Goal: Transaction & Acquisition: Purchase product/service

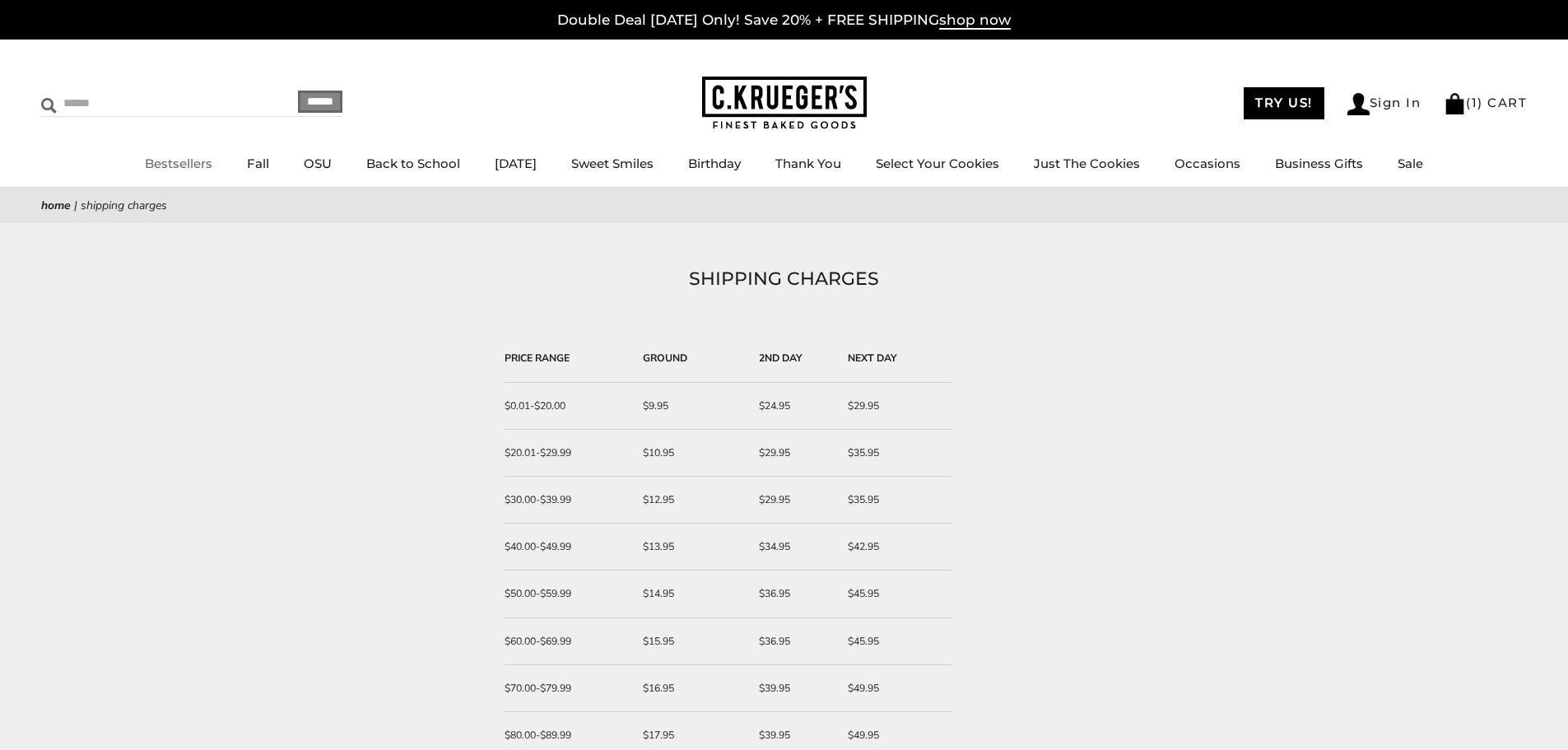
click at [87, 101] on input "Search" at bounding box center [138, 103] width 195 height 25
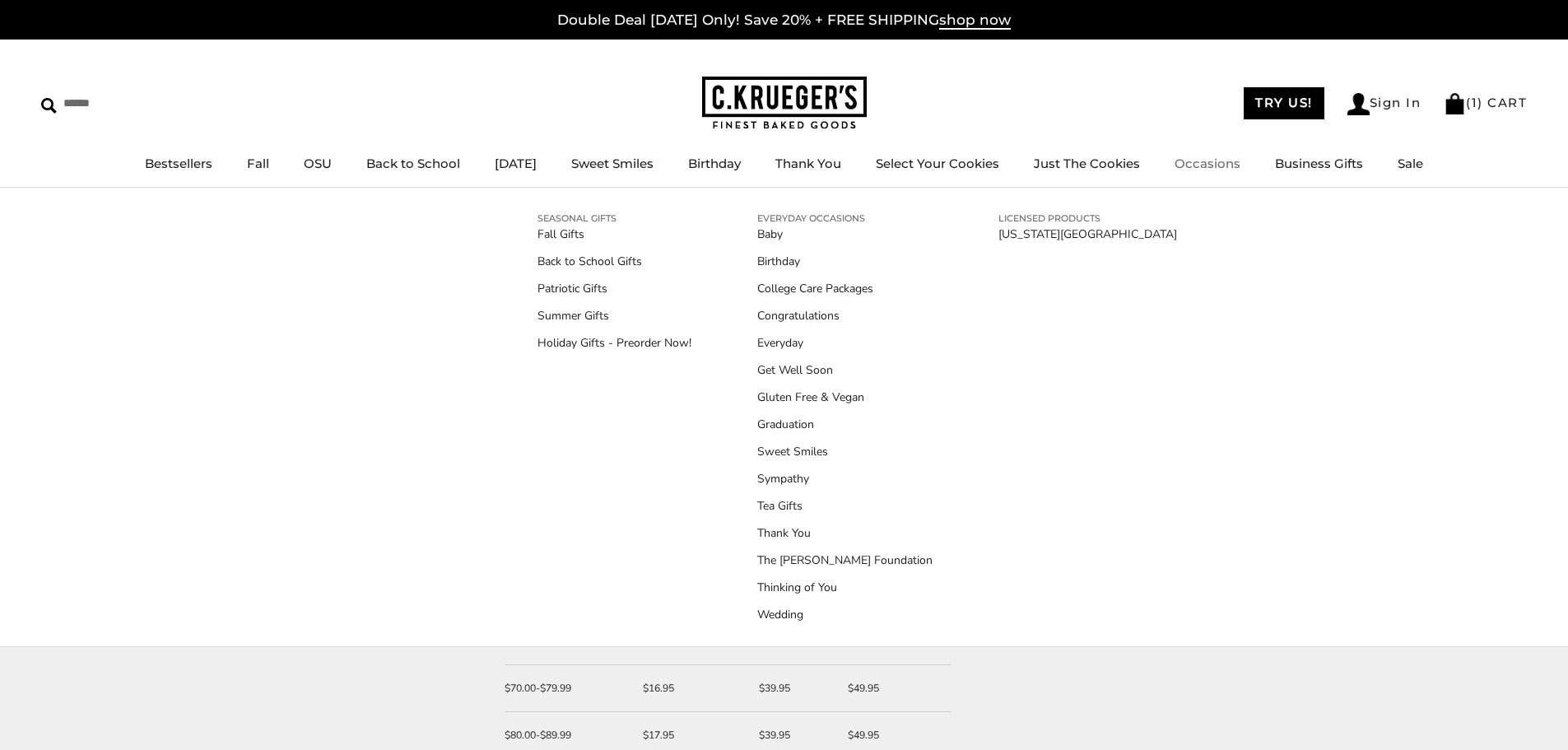
click at [1221, 160] on link "Occasions" at bounding box center [1207, 163] width 66 height 15
click at [560, 290] on link "Patriotic Gifts" at bounding box center [614, 288] width 154 height 17
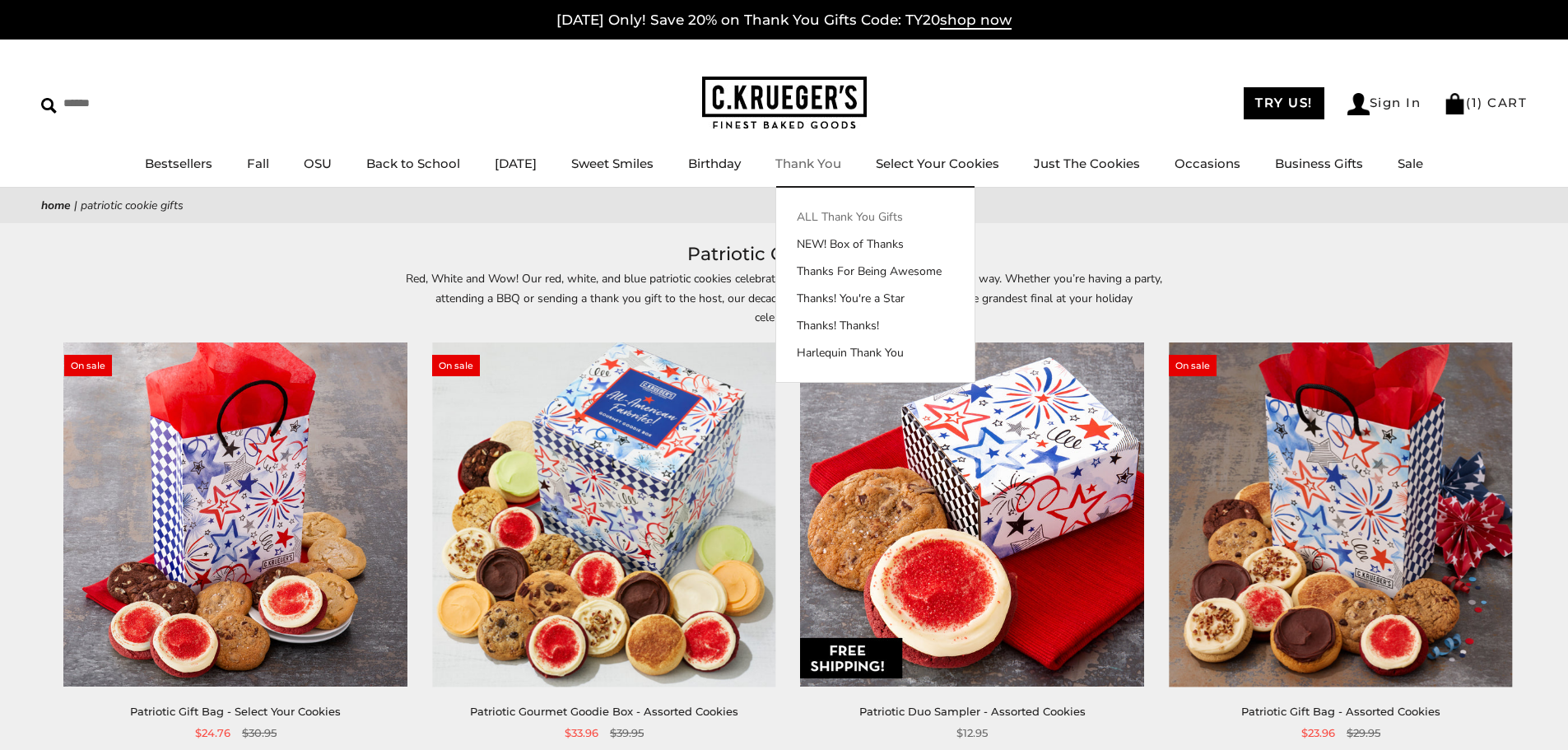
click at [822, 216] on link "ALL Thank You Gifts" at bounding box center [875, 216] width 198 height 17
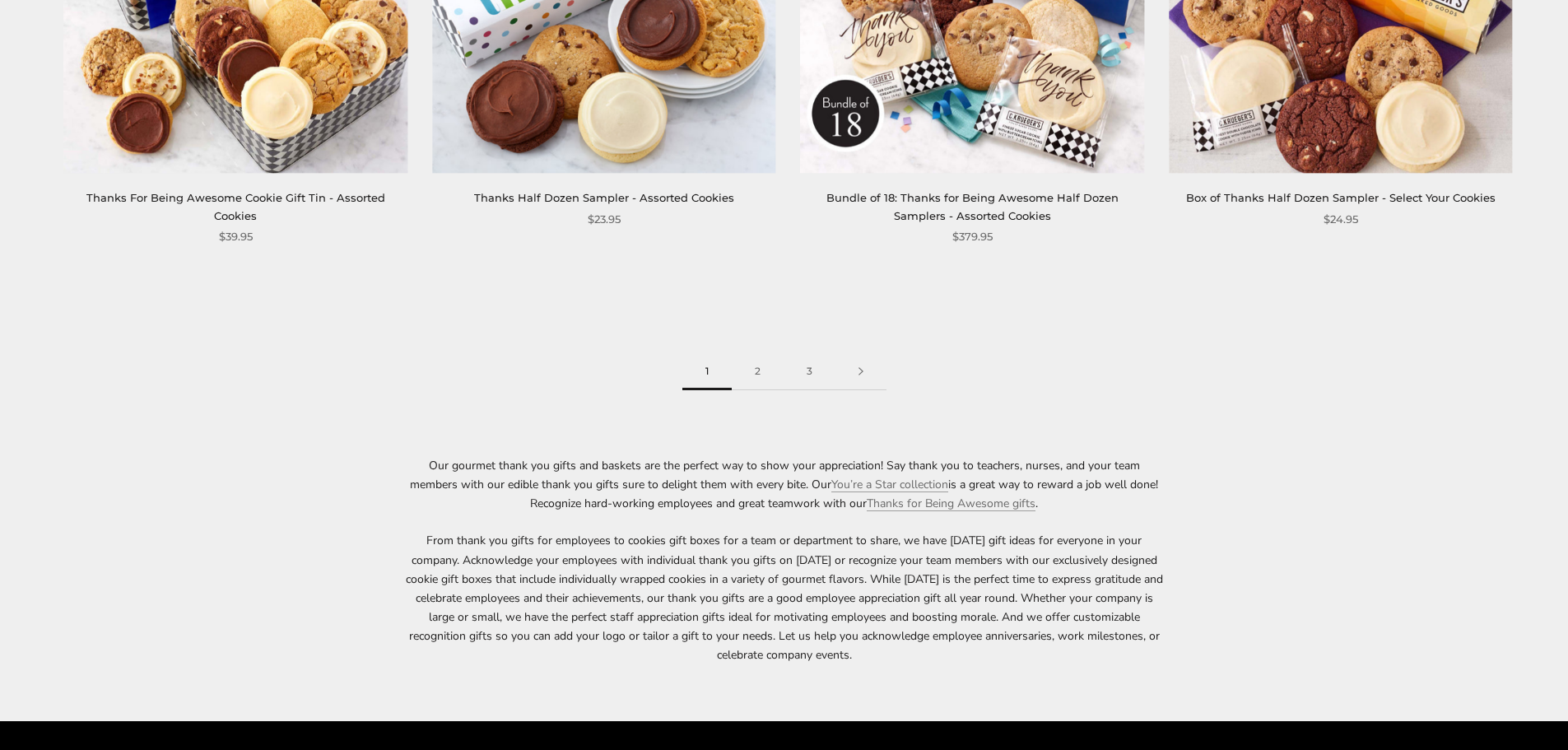
scroll to position [2880, 0]
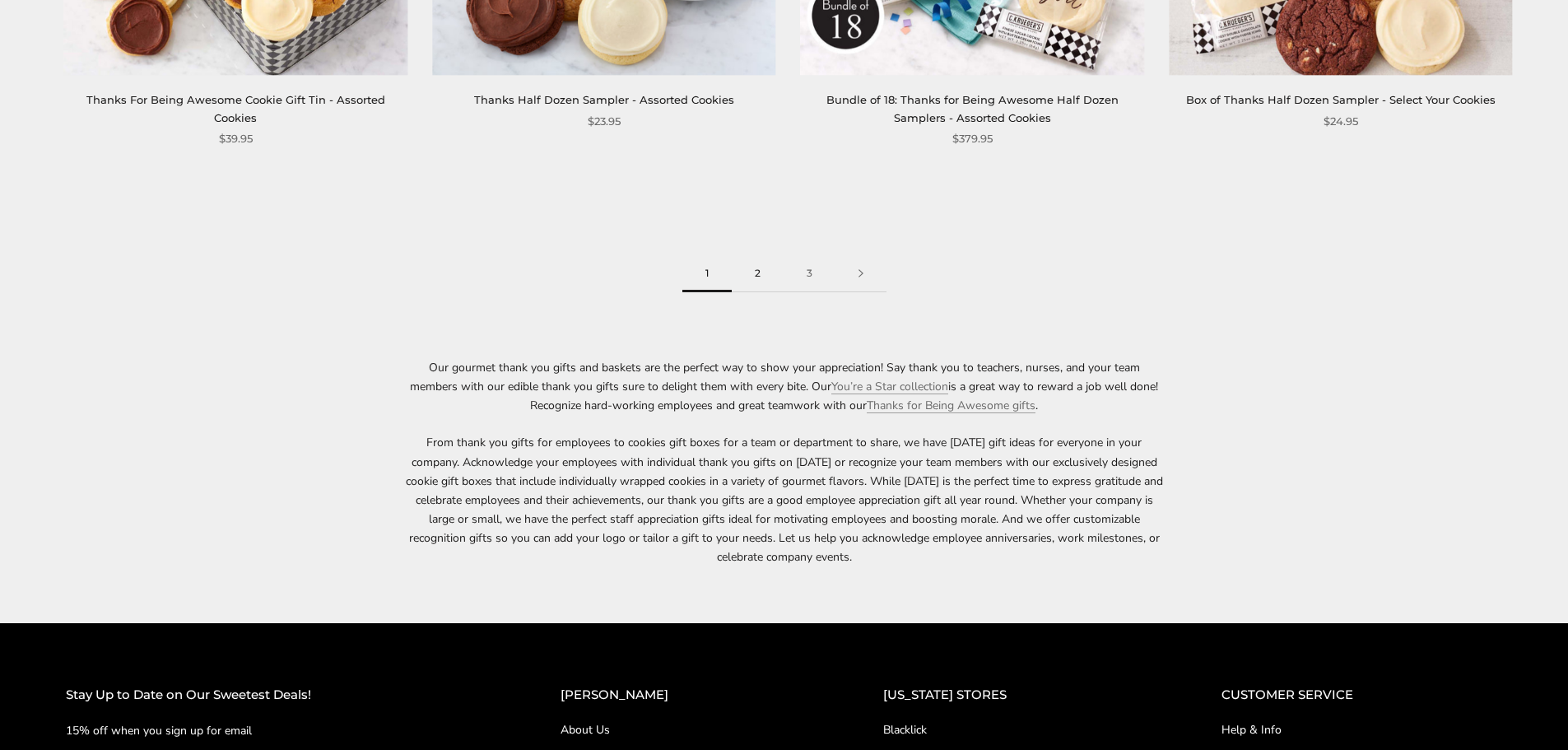
click at [755, 266] on link "2" at bounding box center [757, 273] width 52 height 37
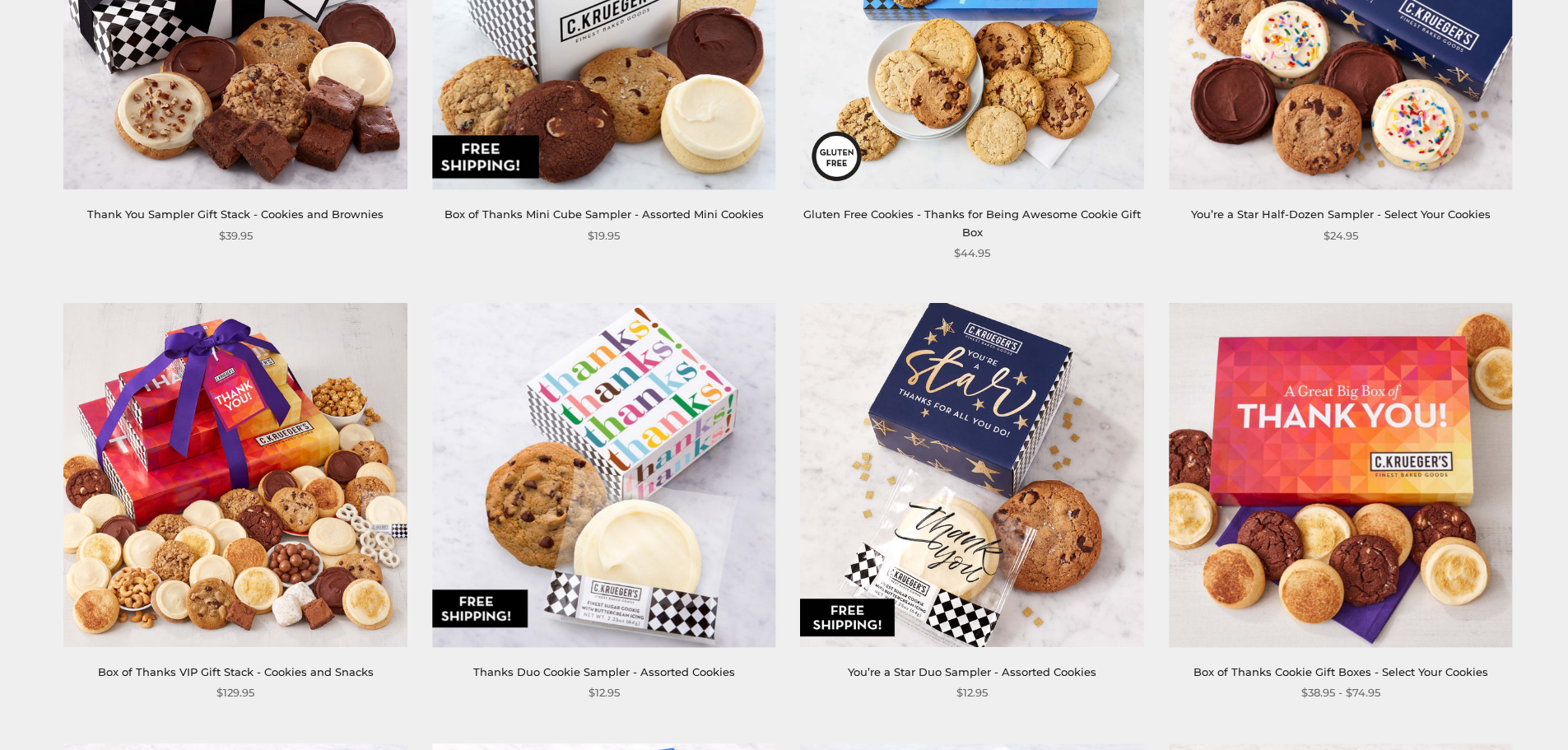
scroll to position [576, 0]
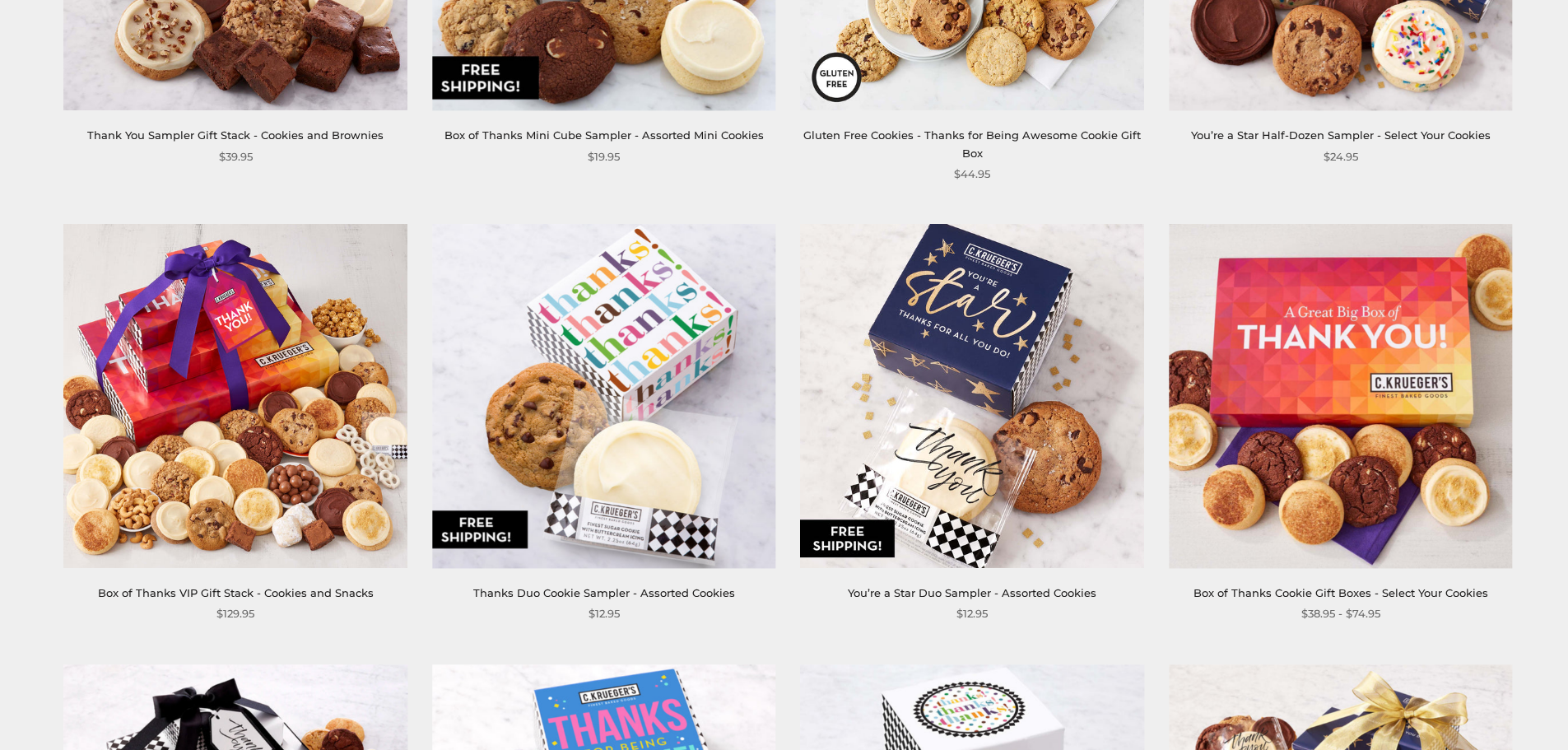
drag, startPoint x: 396, startPoint y: 264, endPoint x: 418, endPoint y: 265, distance: 22.0
click at [399, 262] on img at bounding box center [235, 394] width 343 height 343
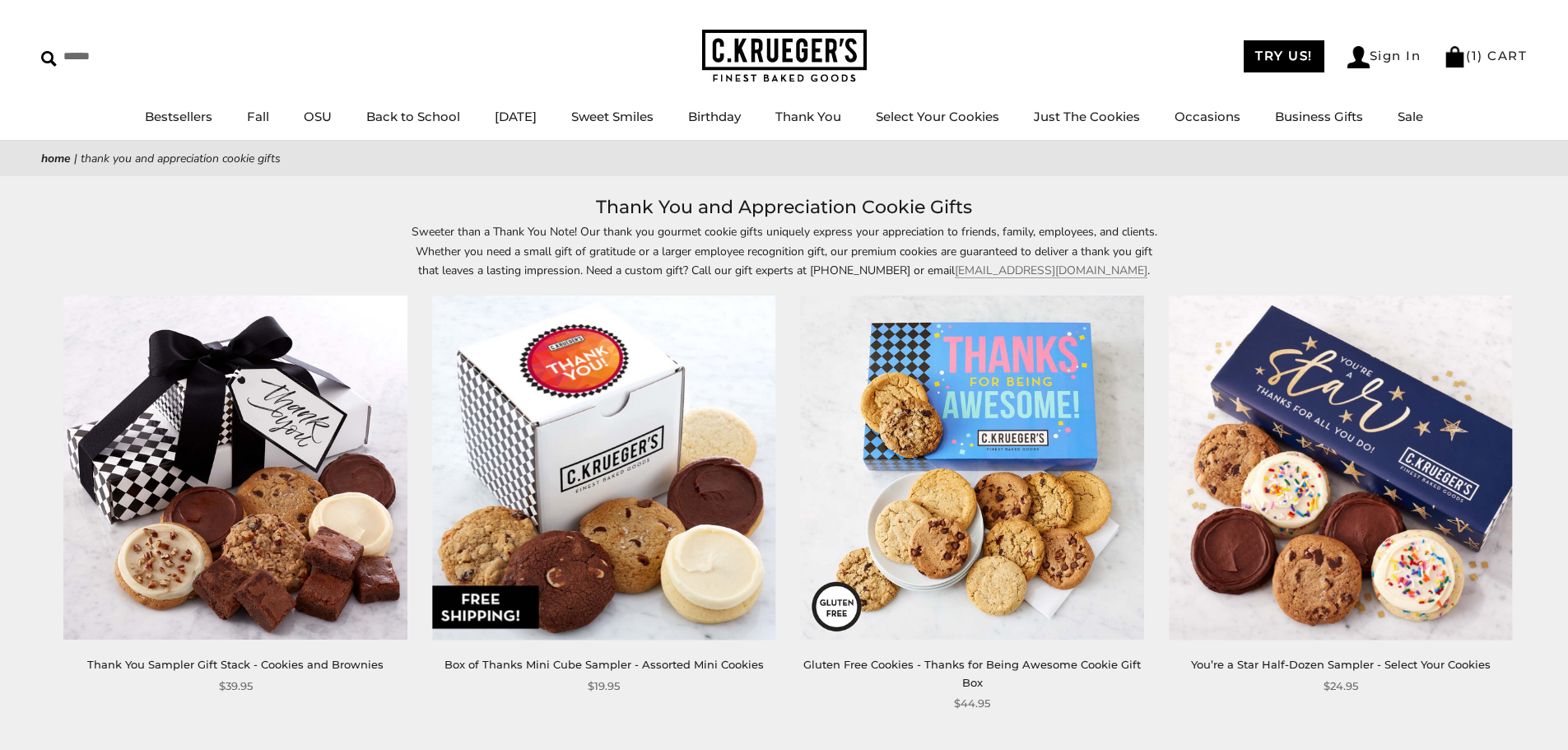
scroll to position [82, 0]
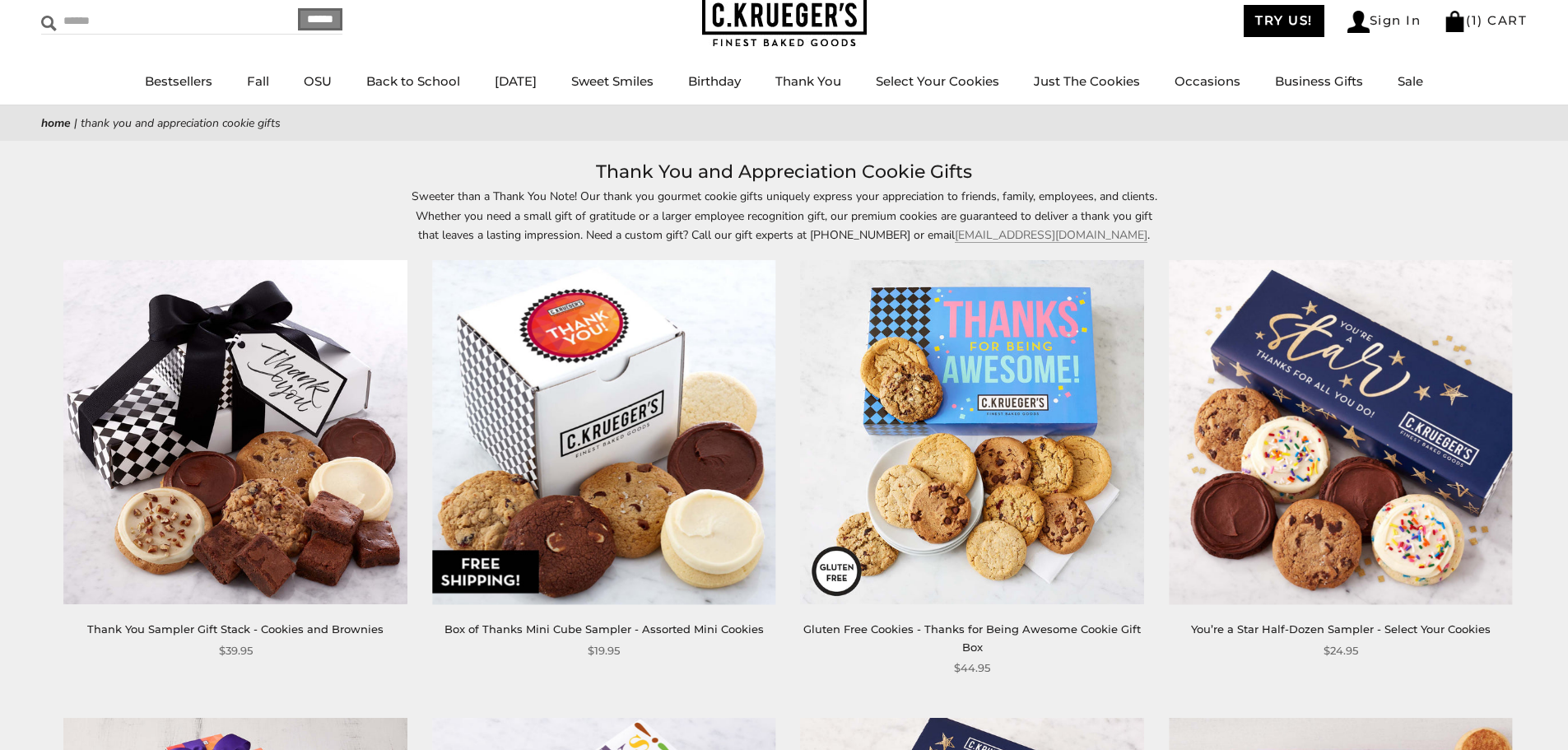
click at [73, 12] on input "Search" at bounding box center [138, 21] width 195 height 25
type input "***"
click at [298, 8] on input "******" at bounding box center [319, 19] width 44 height 23
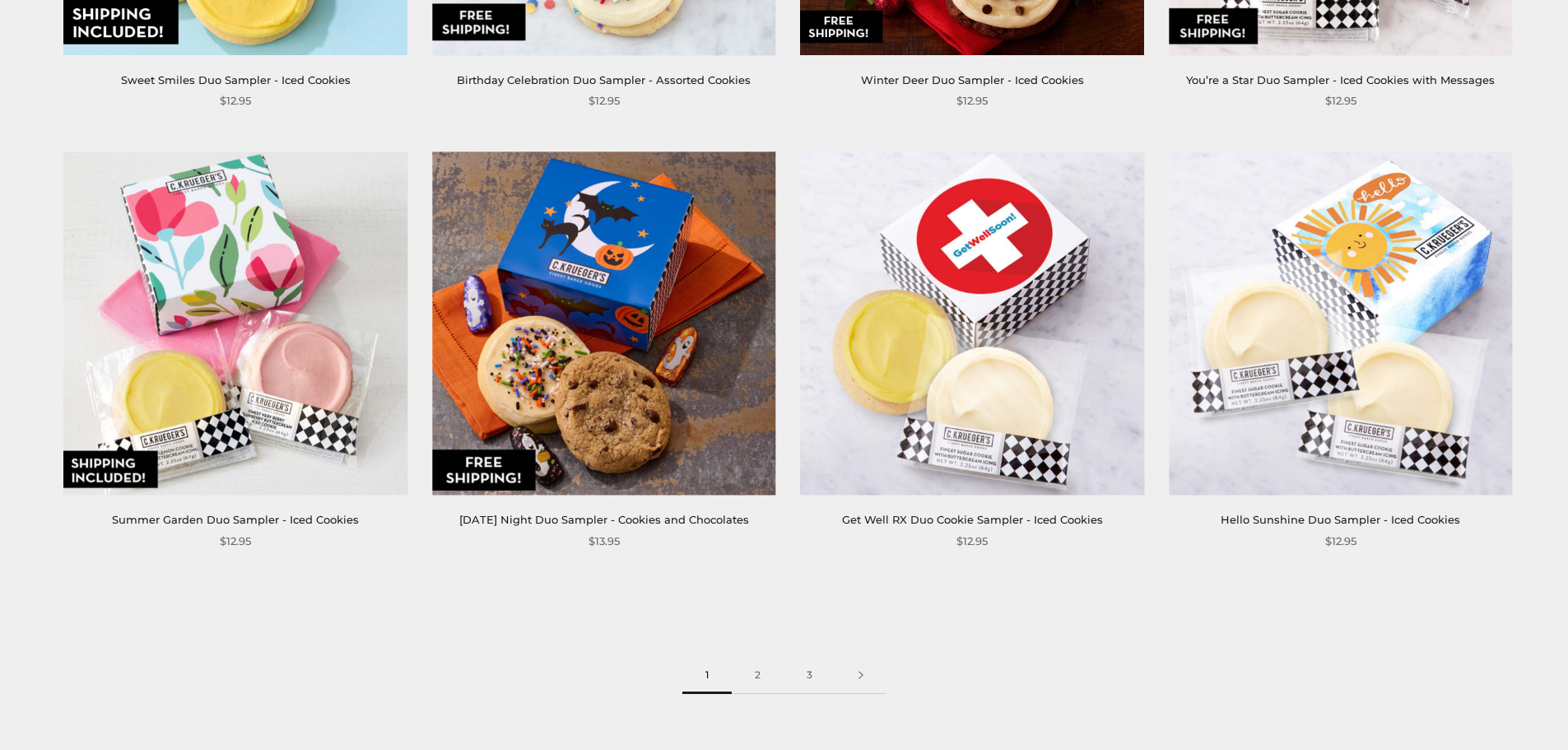
scroll to position [3785, 0]
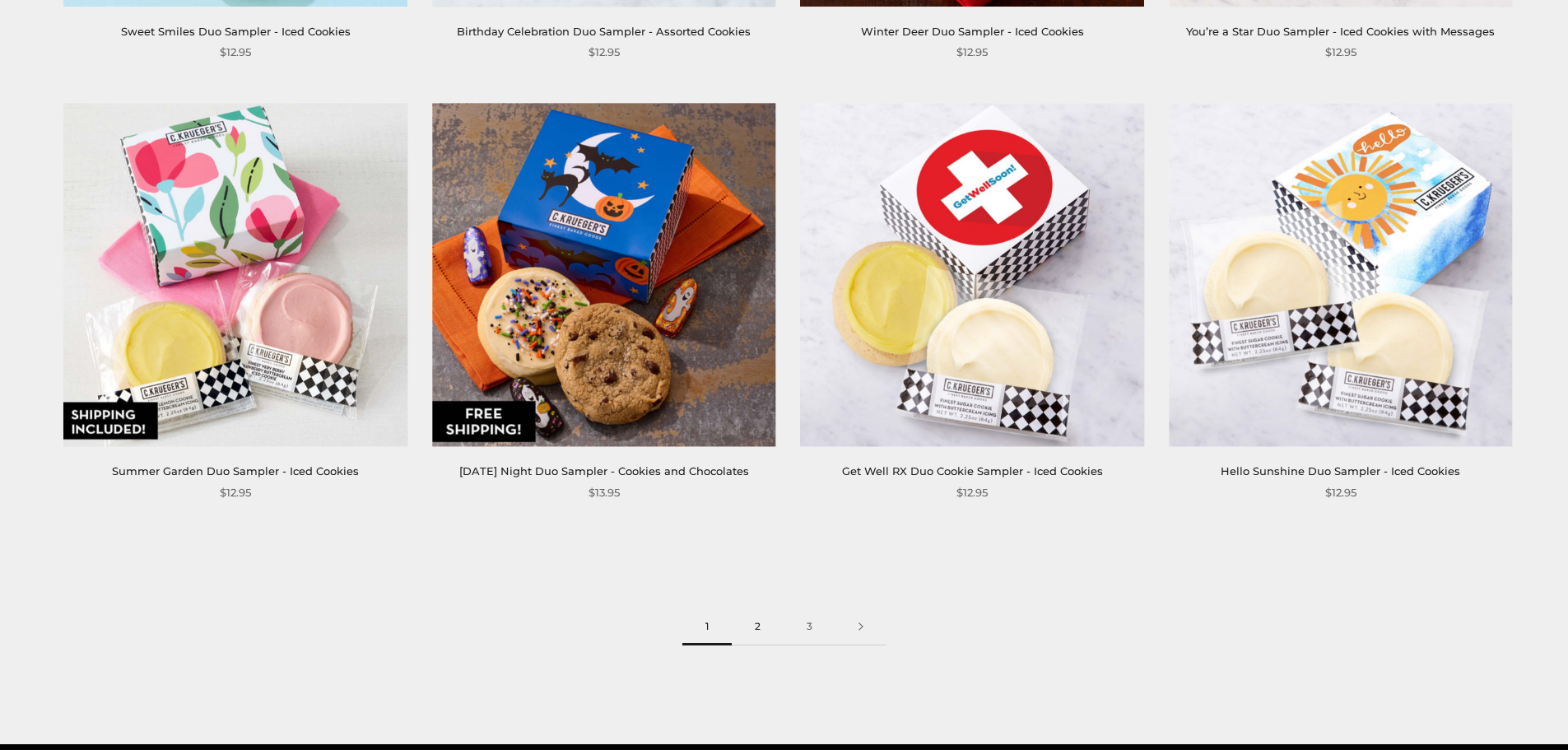
click at [756, 622] on link "2" at bounding box center [757, 626] width 52 height 37
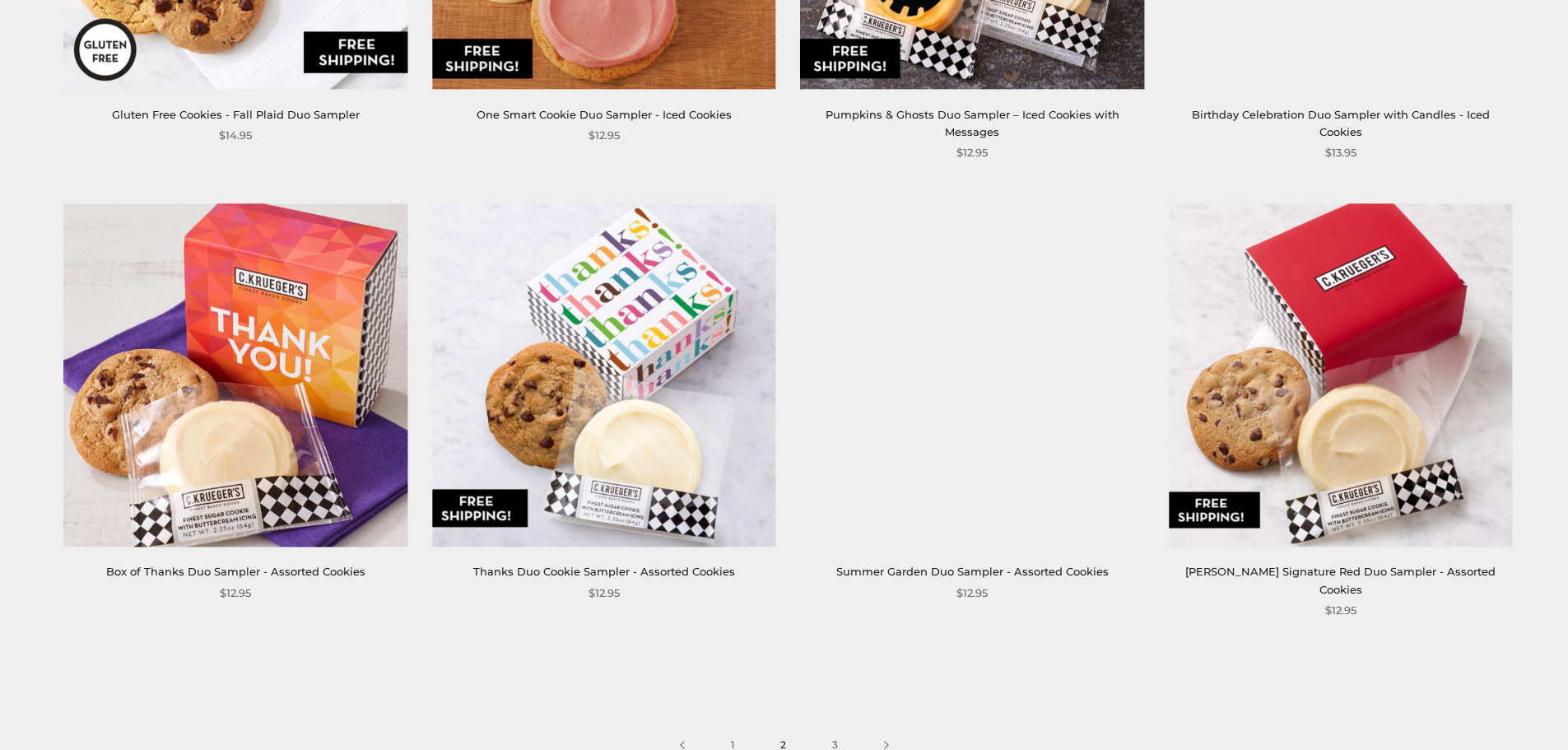
scroll to position [3703, 0]
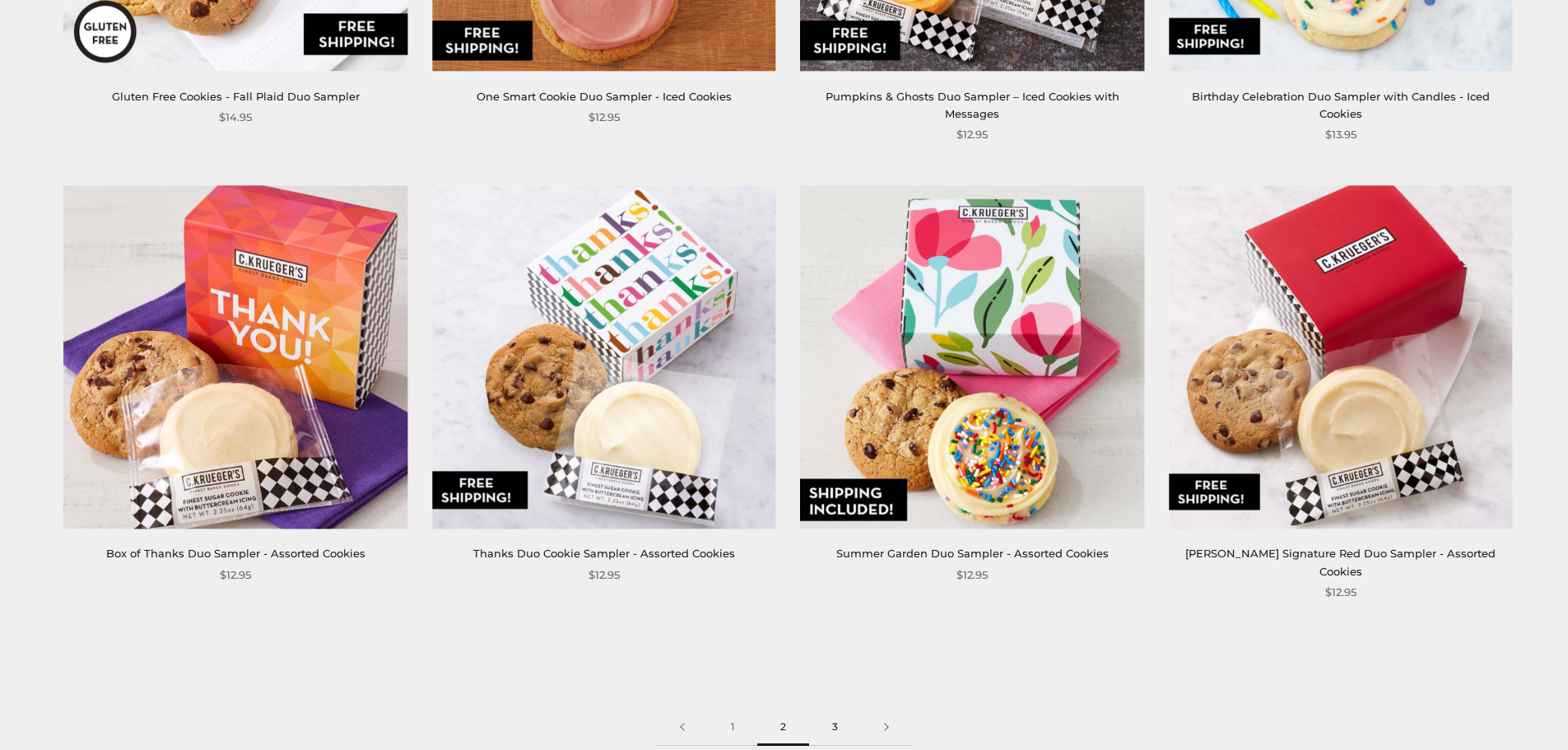
click at [832, 708] on link "3" at bounding box center [834, 726] width 52 height 37
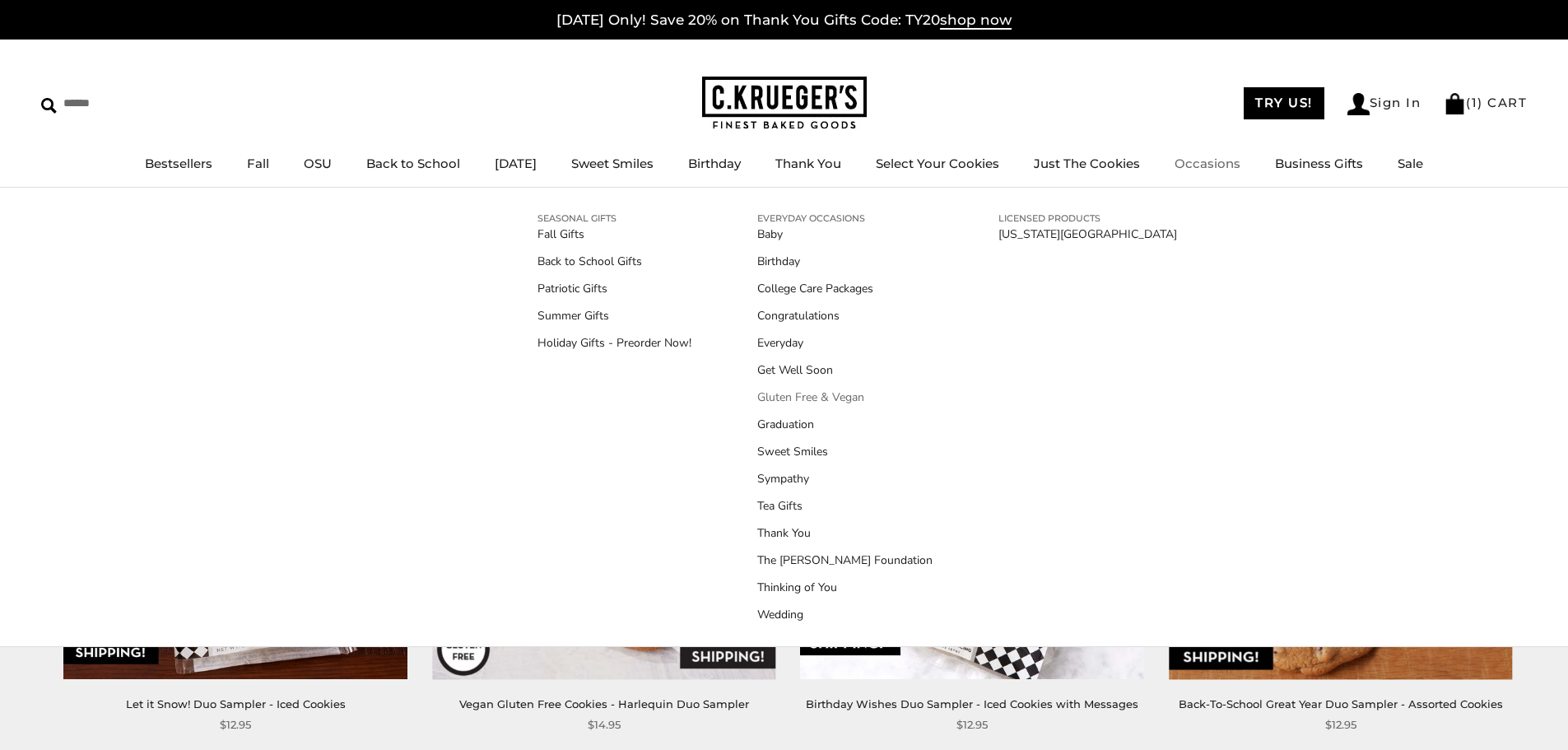
click at [799, 394] on link "Gluten Free & Vegan" at bounding box center [845, 396] width 176 height 17
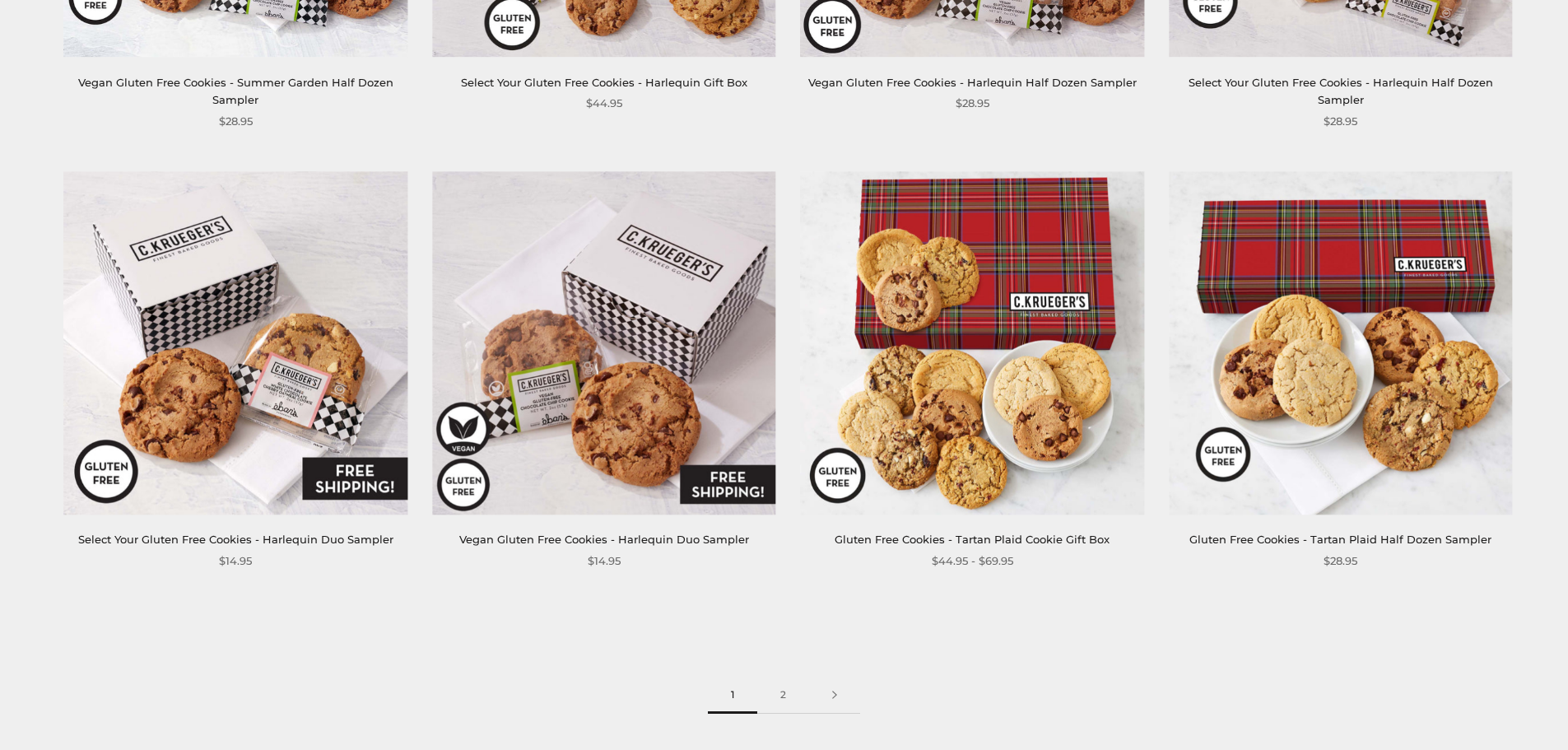
scroll to position [2469, 0]
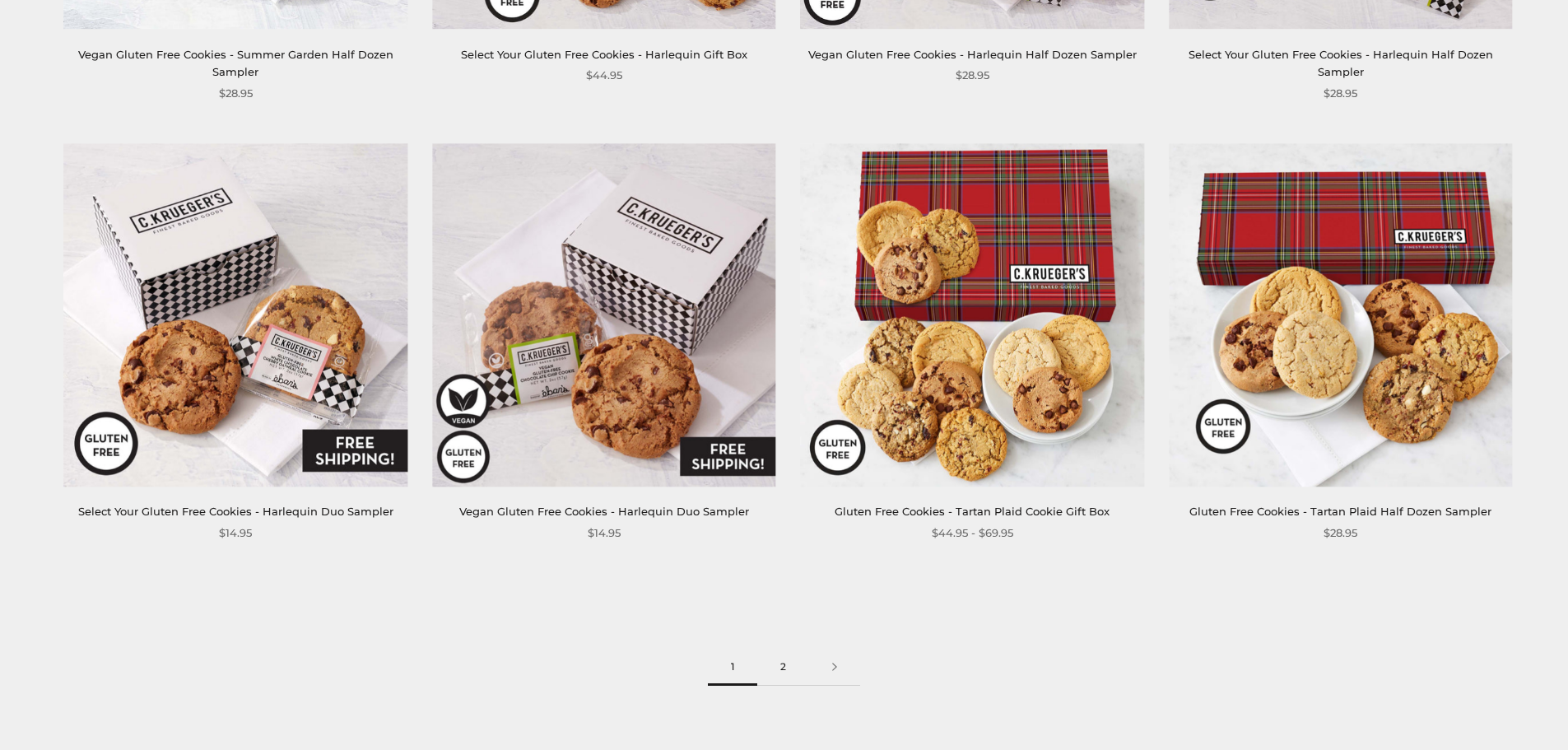
click at [783, 671] on link "2" at bounding box center [783, 667] width 52 height 37
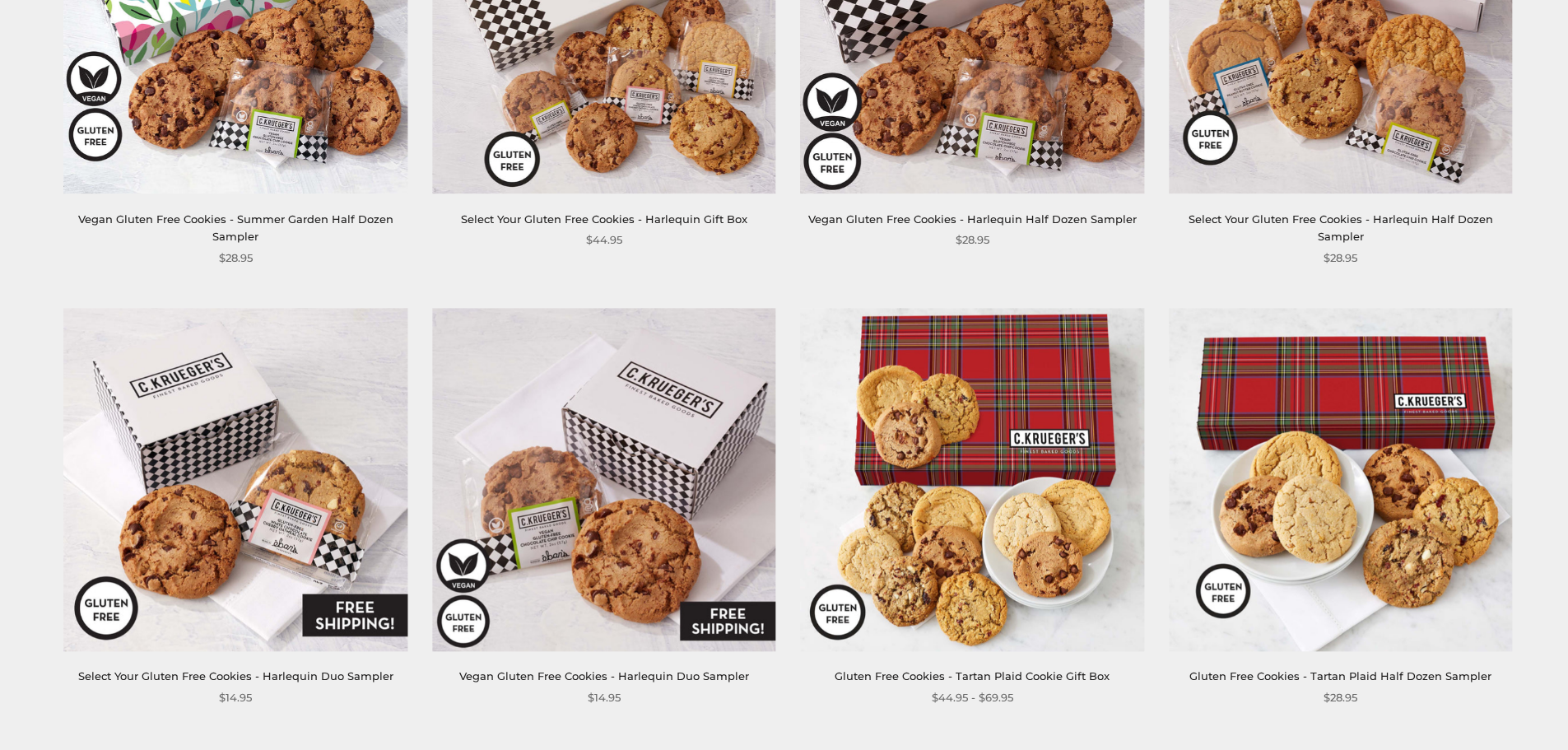
scroll to position [2222, 0]
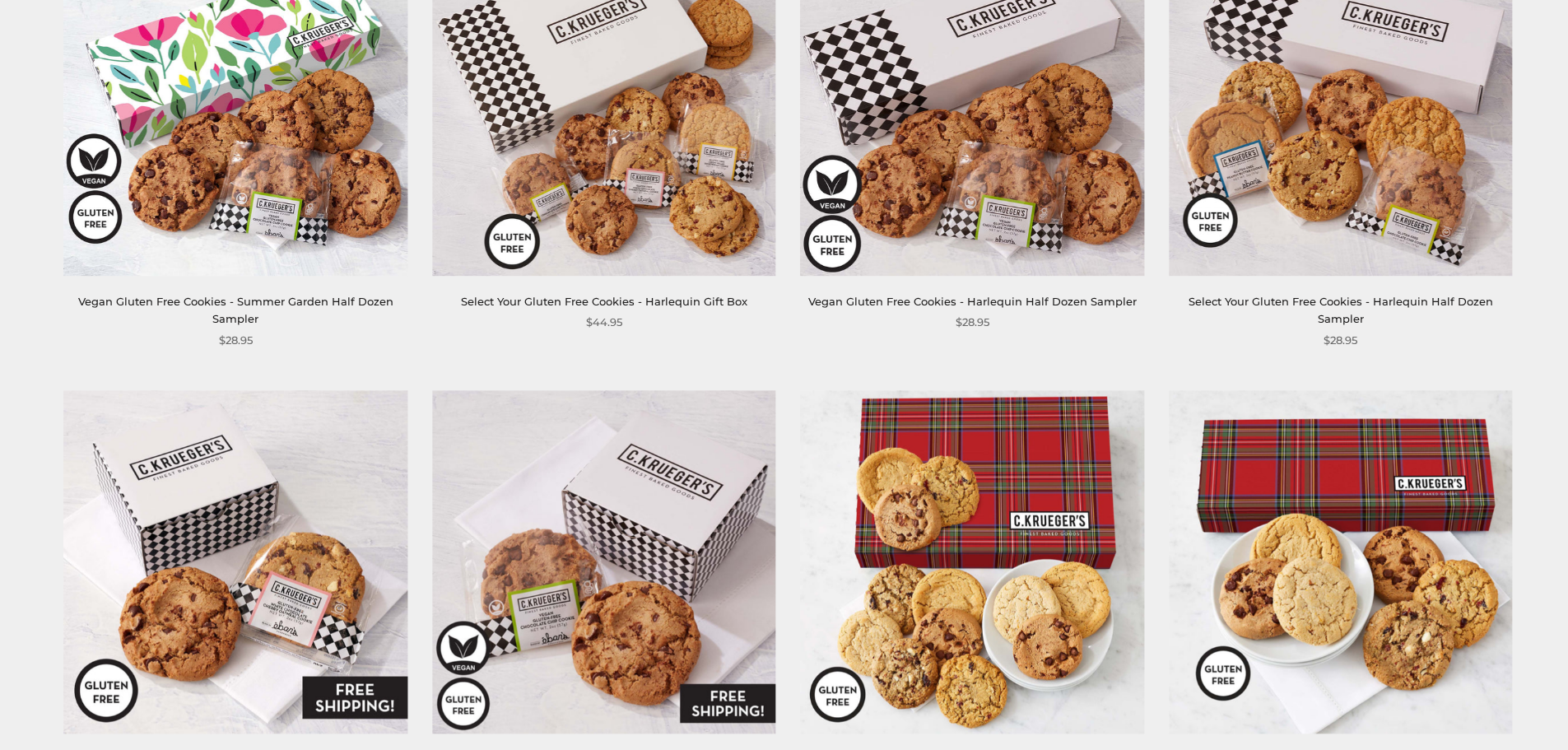
click at [622, 299] on link "Select Your Gluten Free Cookies - Harlequin Gift Box" at bounding box center [603, 301] width 287 height 14
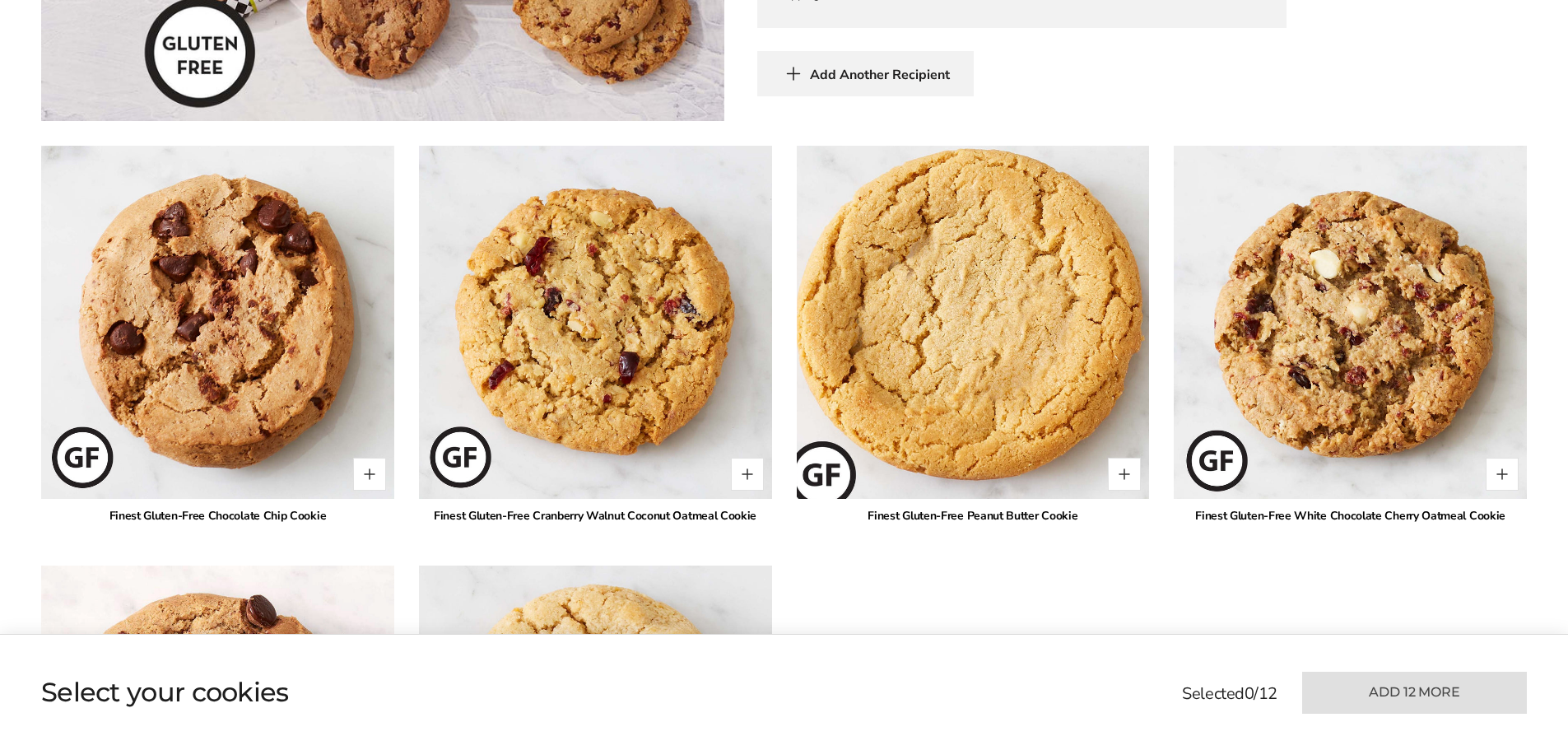
scroll to position [987, 0]
